Goal: Transaction & Acquisition: Purchase product/service

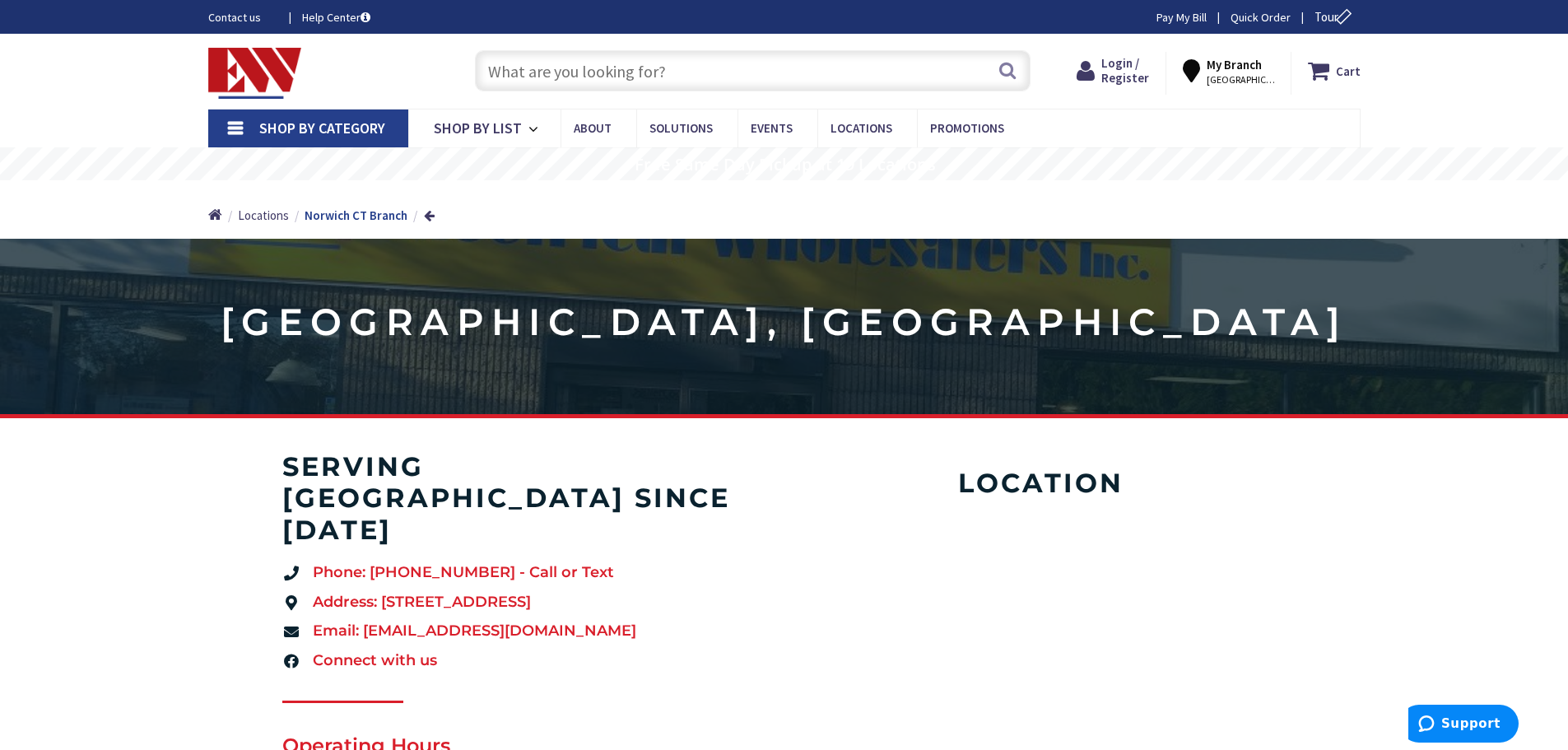
click at [561, 75] on input "text" at bounding box center [752, 70] width 555 height 41
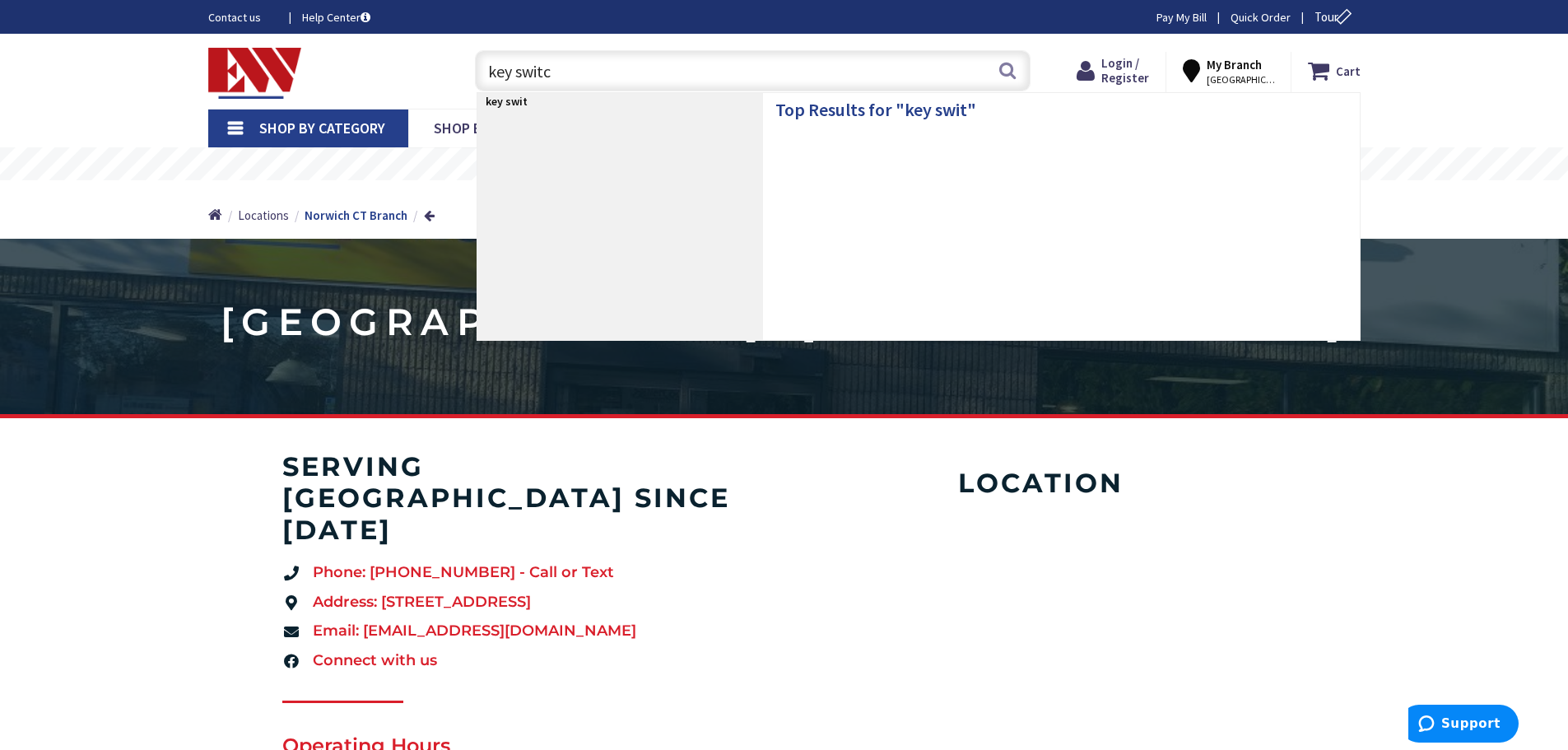
type input "key switch"
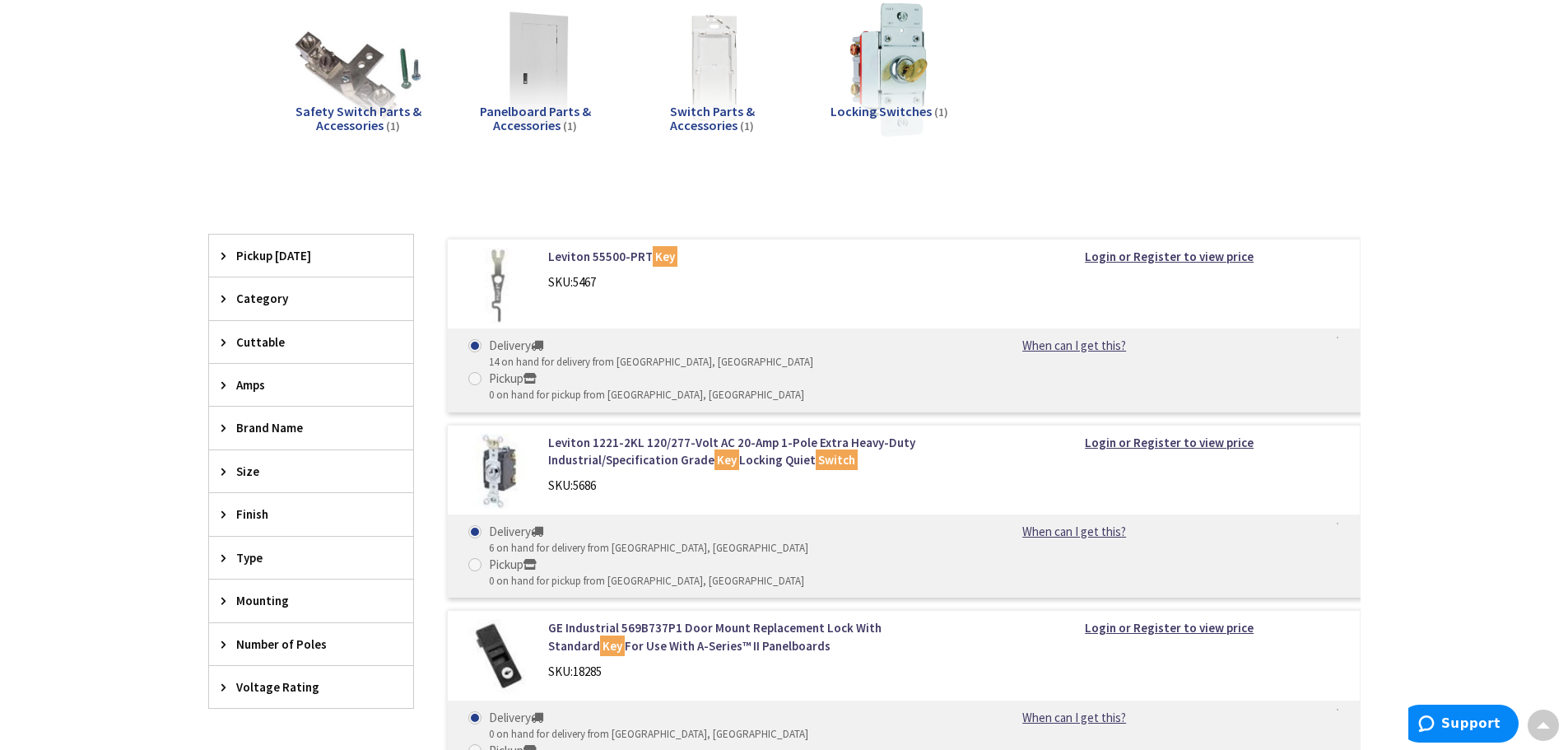
scroll to position [247, 0]
click at [261, 250] on span "Pickup Today" at bounding box center [303, 256] width 134 height 17
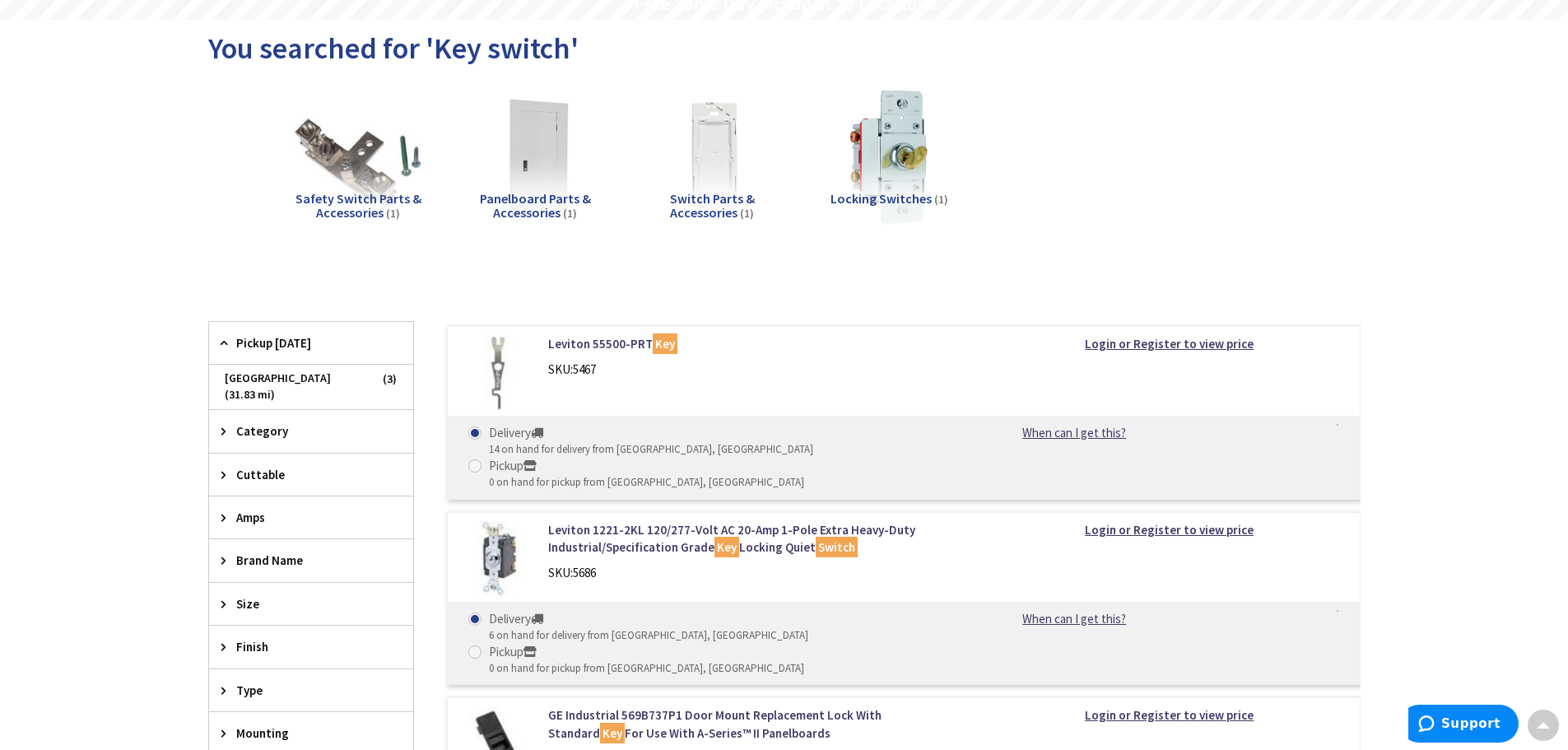
scroll to position [0, 0]
